Goal: Browse casually: Explore the website without a specific task or goal

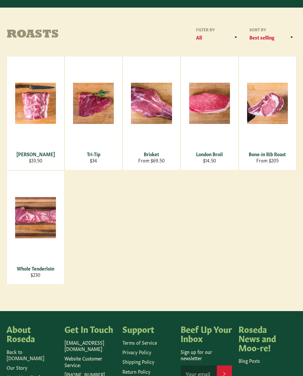
scroll to position [78, 0]
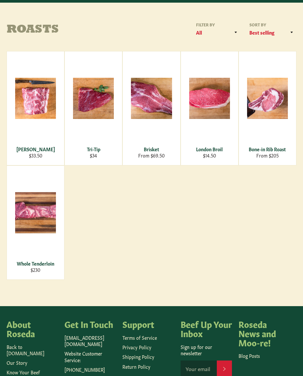
click at [31, 103] on span "View" at bounding box center [35, 109] width 42 height 17
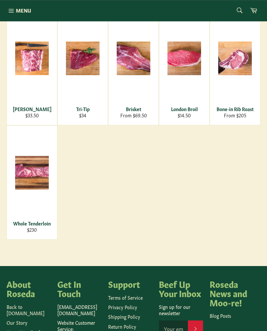
scroll to position [119, 0]
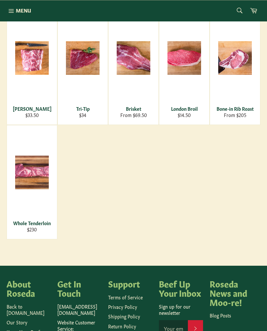
click at [31, 175] on span "View" at bounding box center [32, 183] width 42 height 17
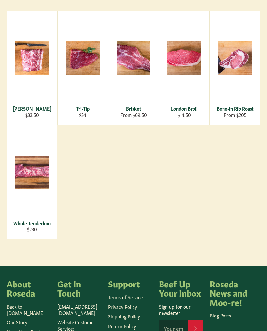
scroll to position [130, 0]
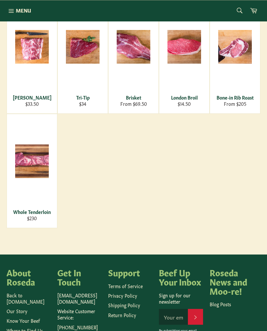
click at [199, 55] on span "View" at bounding box center [184, 57] width 42 height 17
click at [141, 61] on div "View" at bounding box center [133, 57] width 50 height 114
click at [14, 11] on icon "button" at bounding box center [11, 10] width 7 height 7
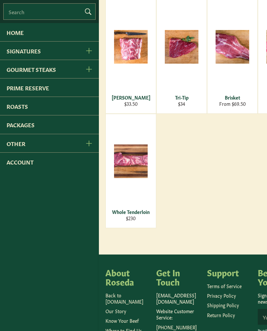
click at [27, 127] on link "Packages" at bounding box center [49, 124] width 99 height 18
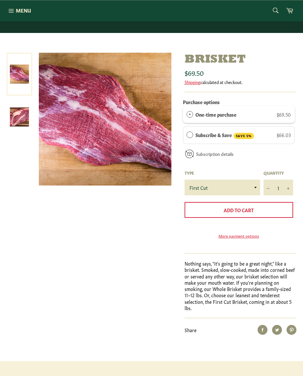
scroll to position [36, 0]
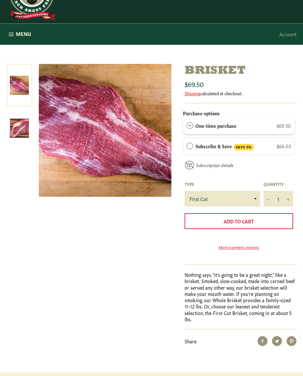
click at [16, 124] on img at bounding box center [19, 128] width 19 height 19
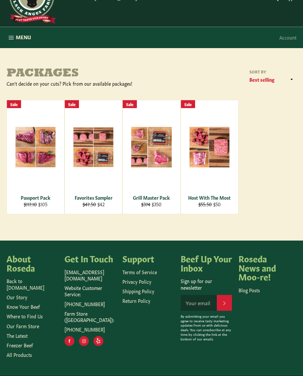
scroll to position [32, 0]
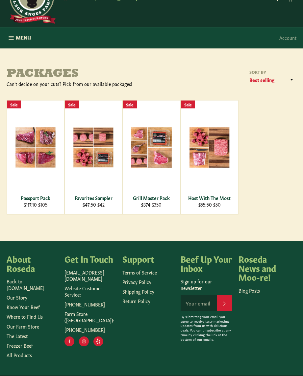
click at [223, 151] on span "View" at bounding box center [210, 158] width 42 height 17
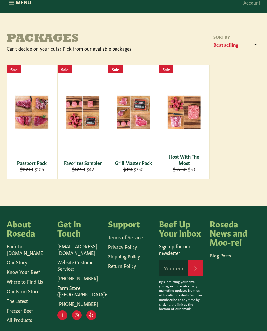
click at [83, 140] on div "View" at bounding box center [83, 122] width 50 height 114
click at [138, 116] on span "View" at bounding box center [133, 122] width 42 height 17
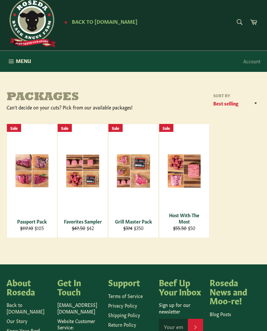
scroll to position [0, 0]
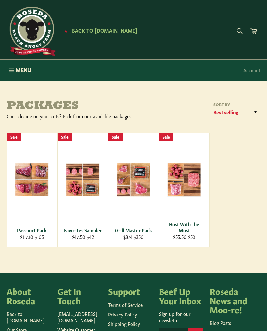
click at [13, 71] on icon "button" at bounding box center [11, 70] width 5 height 4
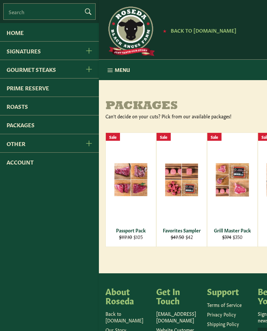
click at [19, 90] on link "Prime Reserve" at bounding box center [49, 87] width 99 height 18
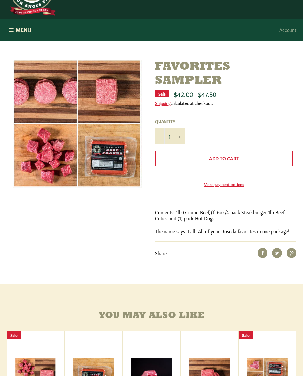
scroll to position [39, 0]
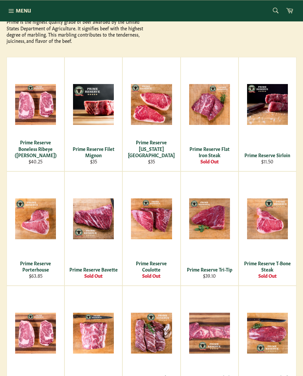
scroll to position [113, 0]
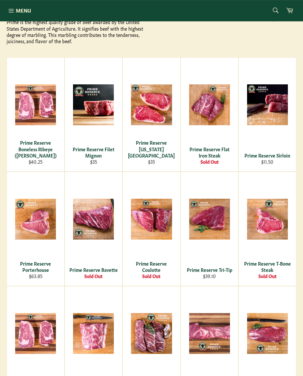
click at [161, 114] on span "View" at bounding box center [151, 115] width 42 height 17
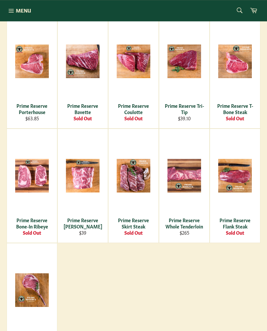
scroll to position [264, 0]
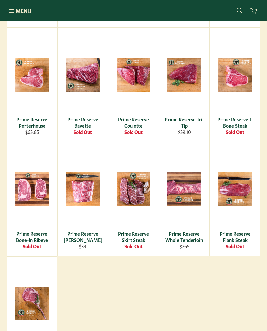
click at [11, 8] on icon "button" at bounding box center [11, 10] width 7 height 7
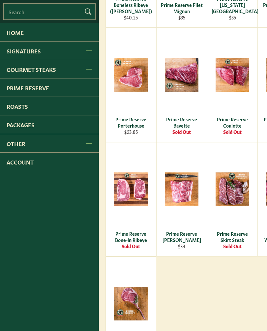
click at [17, 107] on link "Roasts" at bounding box center [49, 106] width 99 height 18
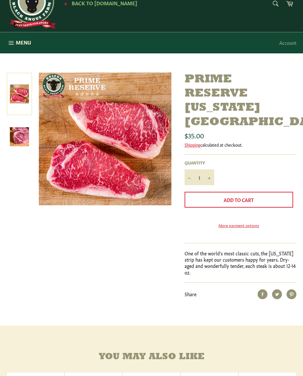
scroll to position [18, 0]
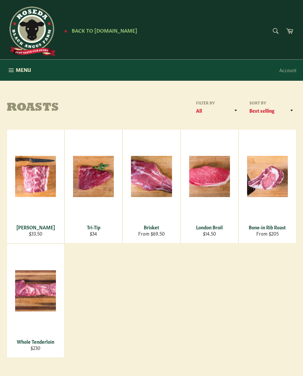
click at [14, 75] on button "Menu Site navigation" at bounding box center [19, 70] width 38 height 21
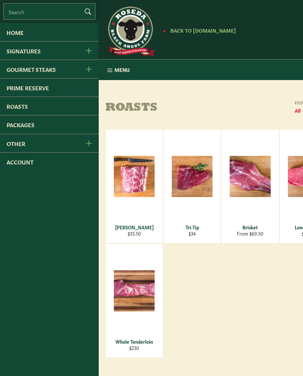
click at [18, 48] on link "Signatures" at bounding box center [39, 51] width 78 height 18
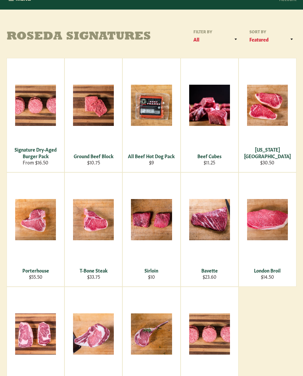
scroll to position [71, 0]
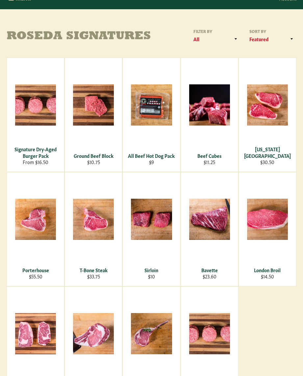
click at [27, 144] on div "View" at bounding box center [35, 115] width 57 height 114
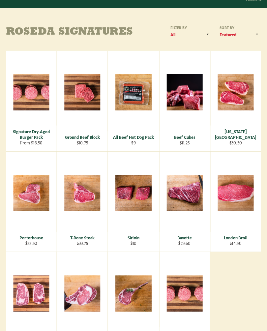
scroll to position [111, 0]
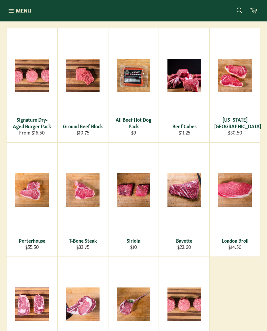
click at [136, 80] on span "View" at bounding box center [133, 86] width 42 height 17
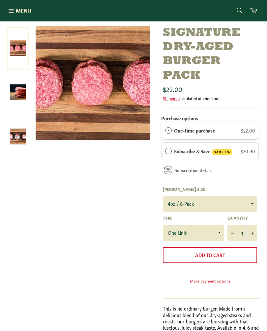
scroll to position [73, 0]
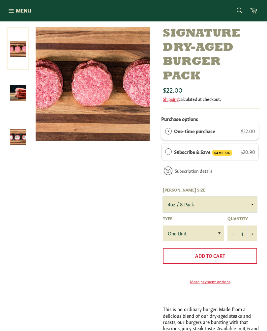
click at [252, 204] on select "4oz / 8-Pack 6oz / 4-Pack 8oz / 4-Pack" at bounding box center [210, 204] width 94 height 16
click at [251, 203] on select "4oz / 8-Pack 6oz / 4-Pack 8oz / 4-Pack" at bounding box center [210, 204] width 94 height 16
click at [251, 201] on select "4oz / 8-Pack 6oz / 4-Pack 8oz / 4-Pack" at bounding box center [210, 204] width 94 height 16
click at [250, 203] on select "4oz / 8-Pack 6oz / 4-Pack 8oz / 4-Pack" at bounding box center [210, 204] width 94 height 16
click at [252, 202] on select "4oz / 8-Pack 6oz / 4-Pack 8oz / 4-Pack" at bounding box center [210, 204] width 94 height 16
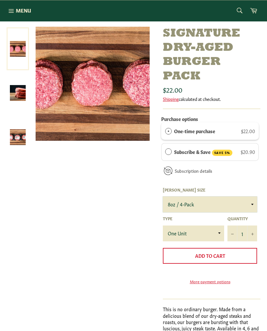
select select "4oz / 8-Pack"
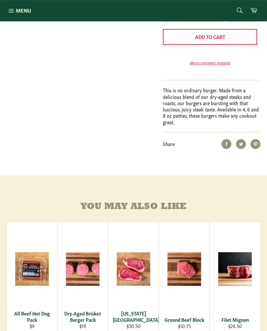
scroll to position [292, 0]
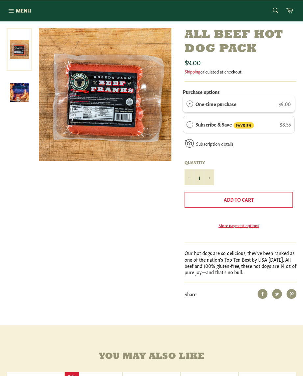
scroll to position [72, 0]
click at [18, 91] on img at bounding box center [19, 92] width 19 height 19
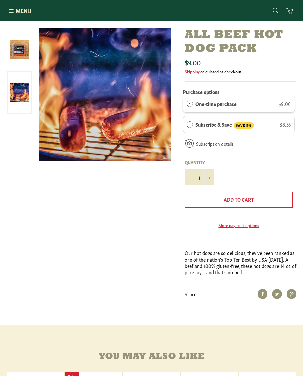
click at [14, 8] on icon "button" at bounding box center [11, 10] width 7 height 7
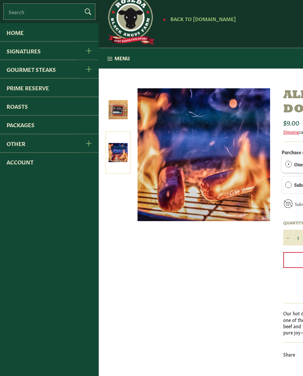
scroll to position [0, 0]
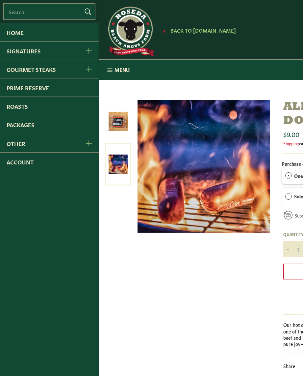
click at [25, 53] on link "Signatures" at bounding box center [39, 51] width 78 height 18
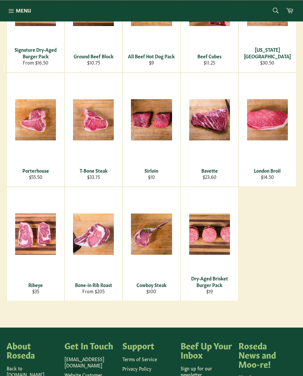
scroll to position [171, 0]
click at [226, 126] on span "View" at bounding box center [210, 130] width 42 height 17
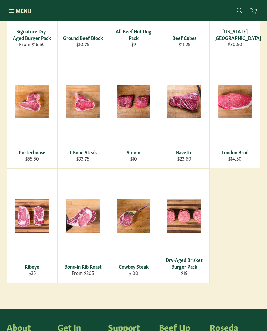
click at [24, 218] on span "View" at bounding box center [32, 226] width 42 height 17
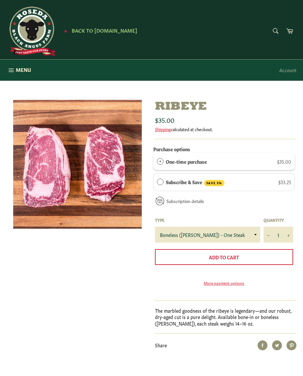
click at [17, 70] on span "Menu" at bounding box center [23, 69] width 15 height 7
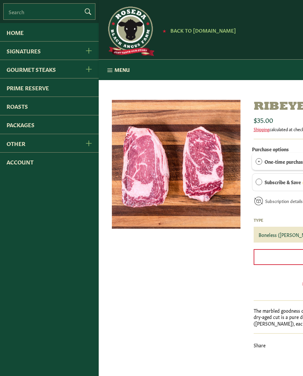
click at [20, 16] on input "Search" at bounding box center [49, 11] width 92 height 16
click at [278, 48] on div "★ Back to Roseda.com" at bounding box center [201, 31] width 193 height 49
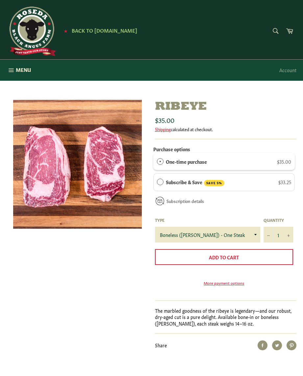
click at [109, 29] on span "Back to [DOMAIN_NAME]" at bounding box center [105, 30] width 66 height 7
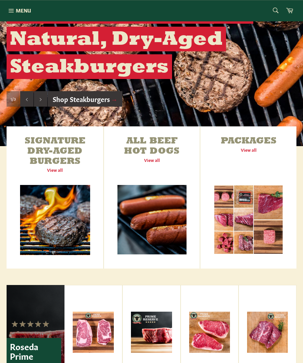
scroll to position [130, 0]
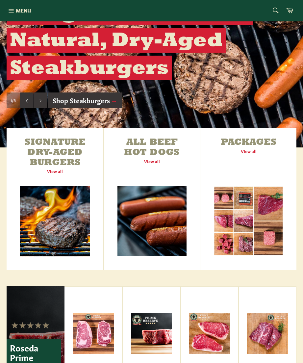
click at [158, 160] on link "All Beef Hot Dogs View all" at bounding box center [152, 199] width 96 height 142
